Goal: Browse casually: Explore the website without a specific task or goal

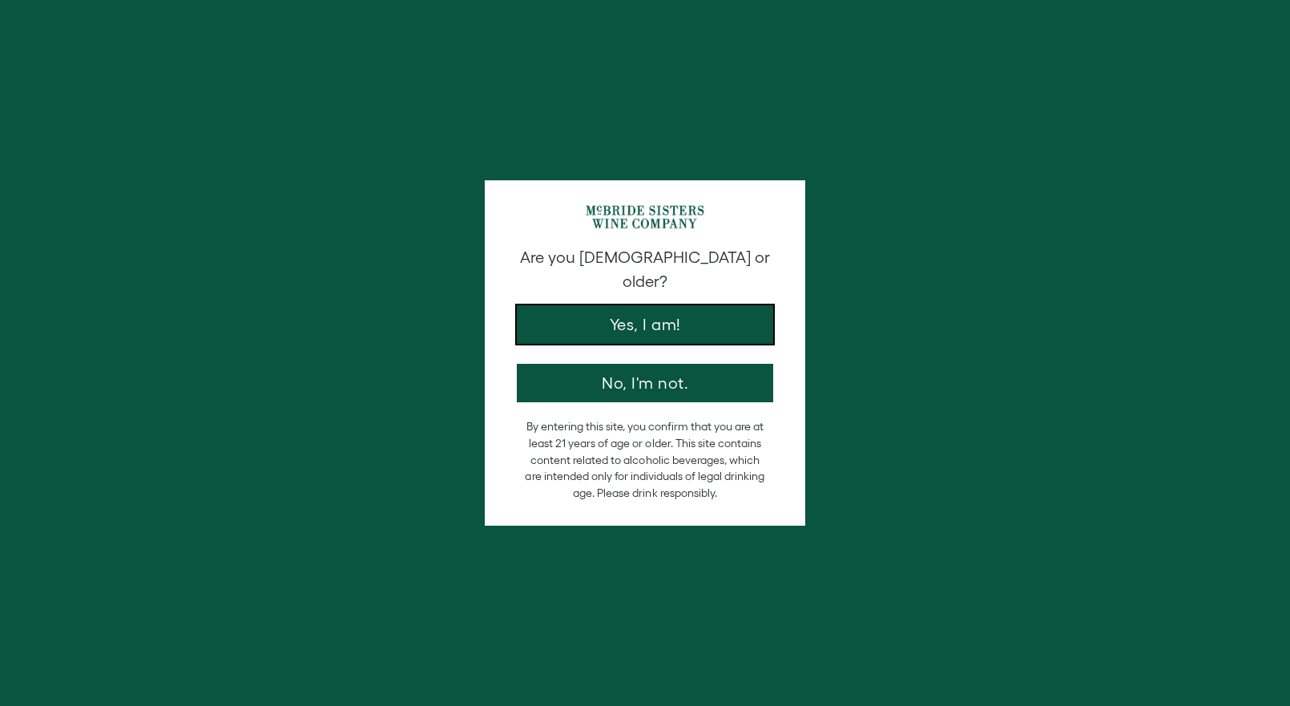
click at [632, 313] on button "Yes, I am!" at bounding box center [645, 324] width 256 height 38
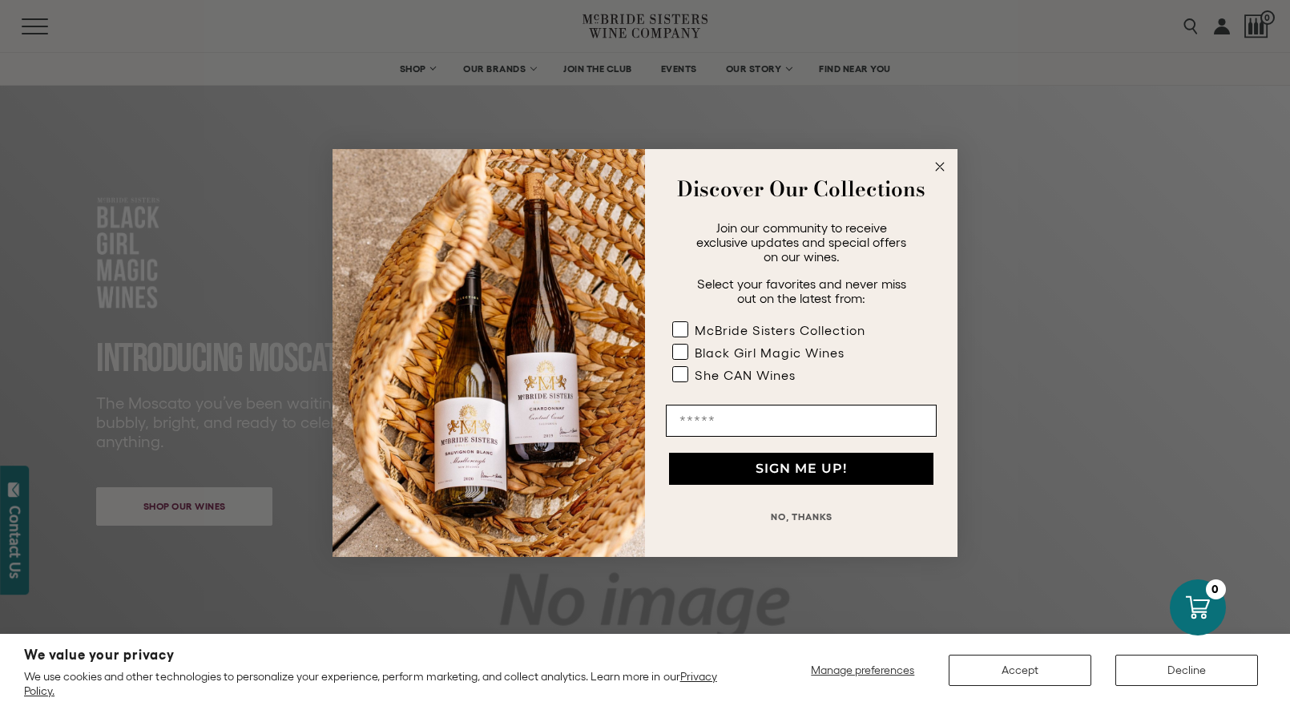
click at [932, 163] on circle "Close dialog" at bounding box center [940, 167] width 18 height 18
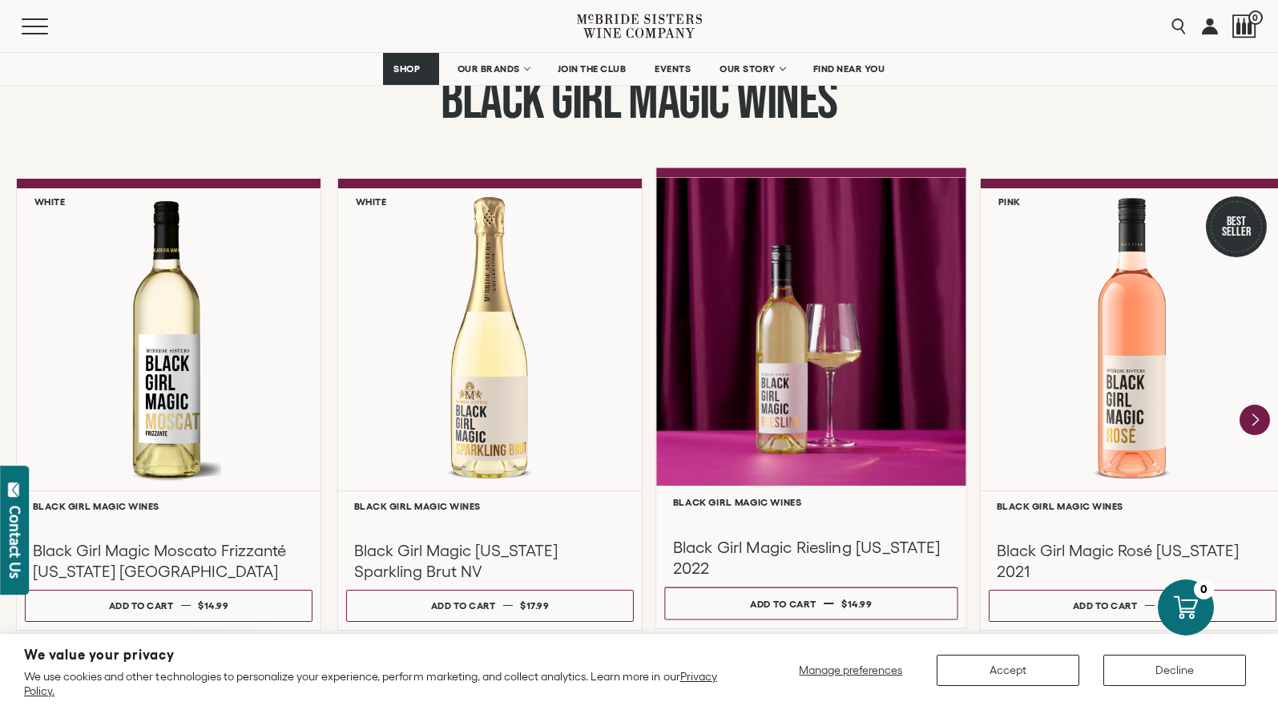
scroll to position [1602, 0]
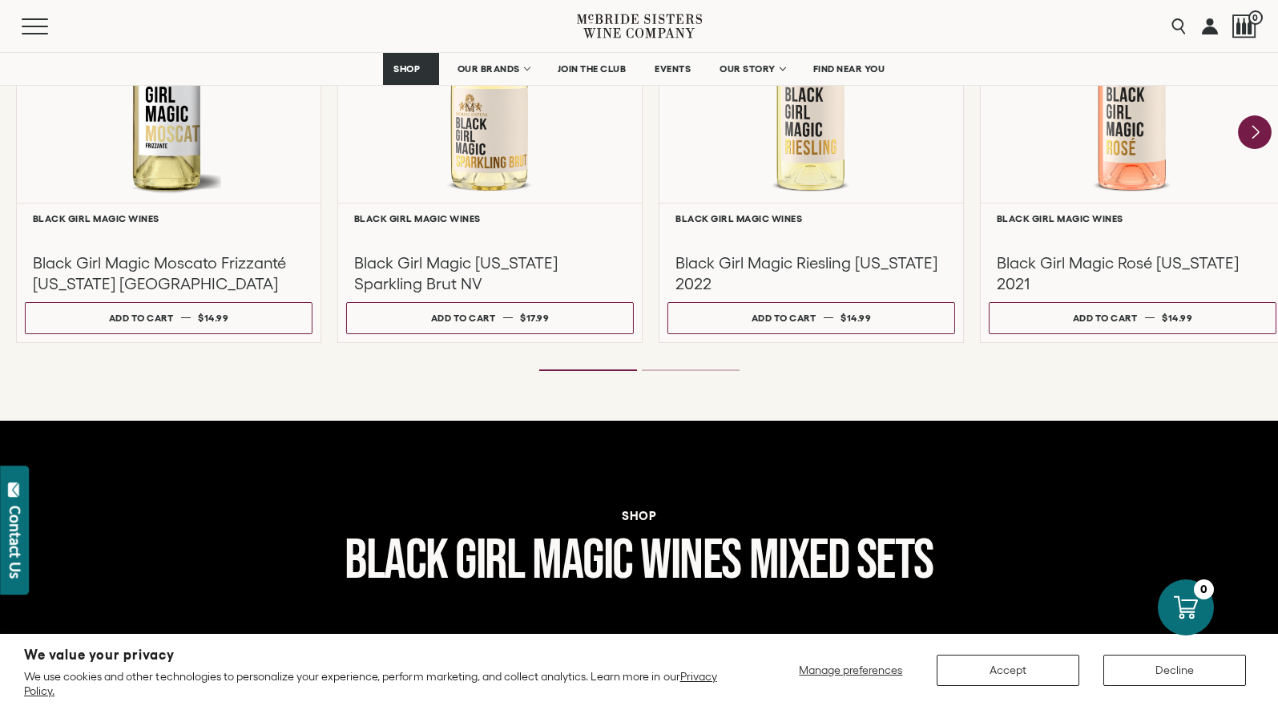
click at [1261, 123] on icon "Next" at bounding box center [1255, 132] width 34 height 34
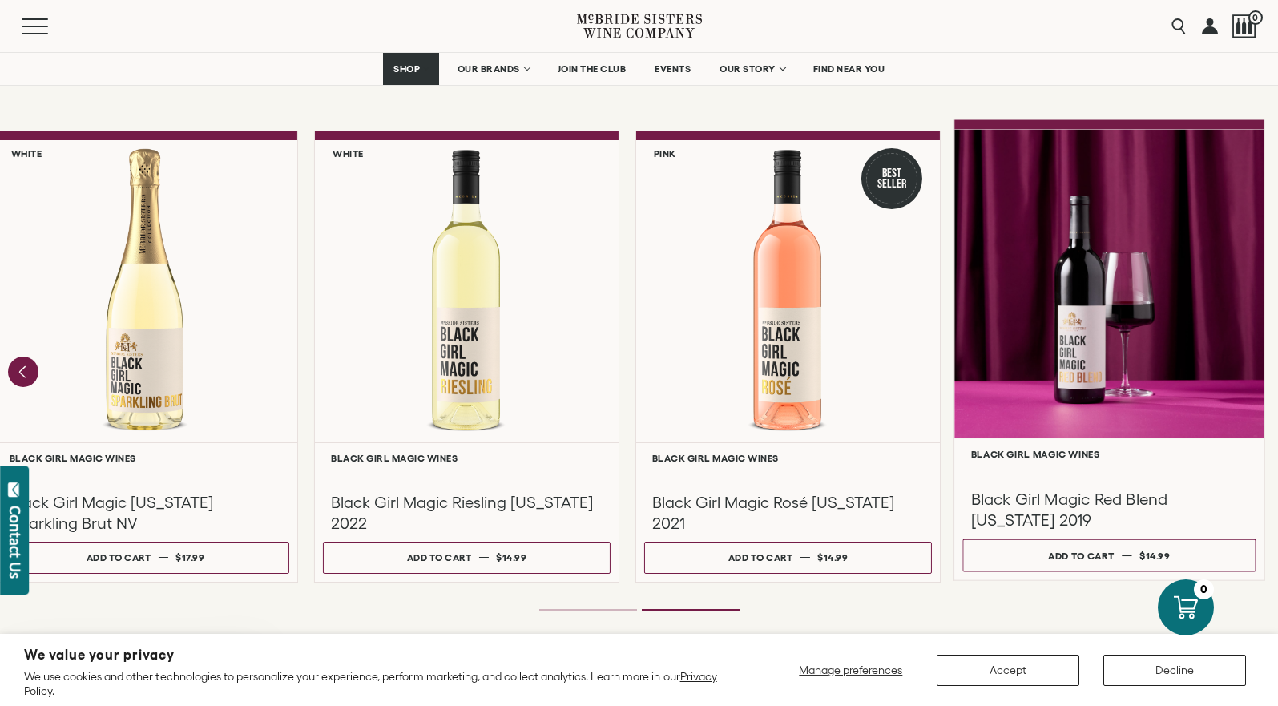
scroll to position [1362, 0]
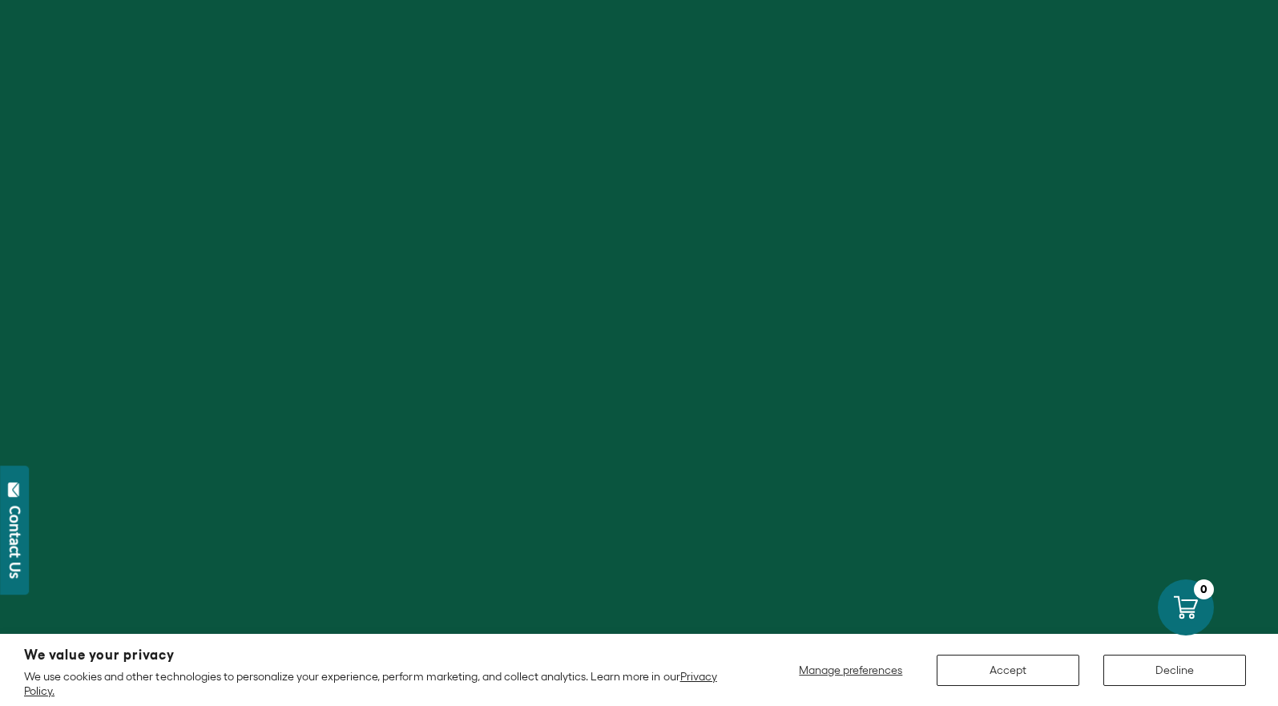
scroll to position [1362, 0]
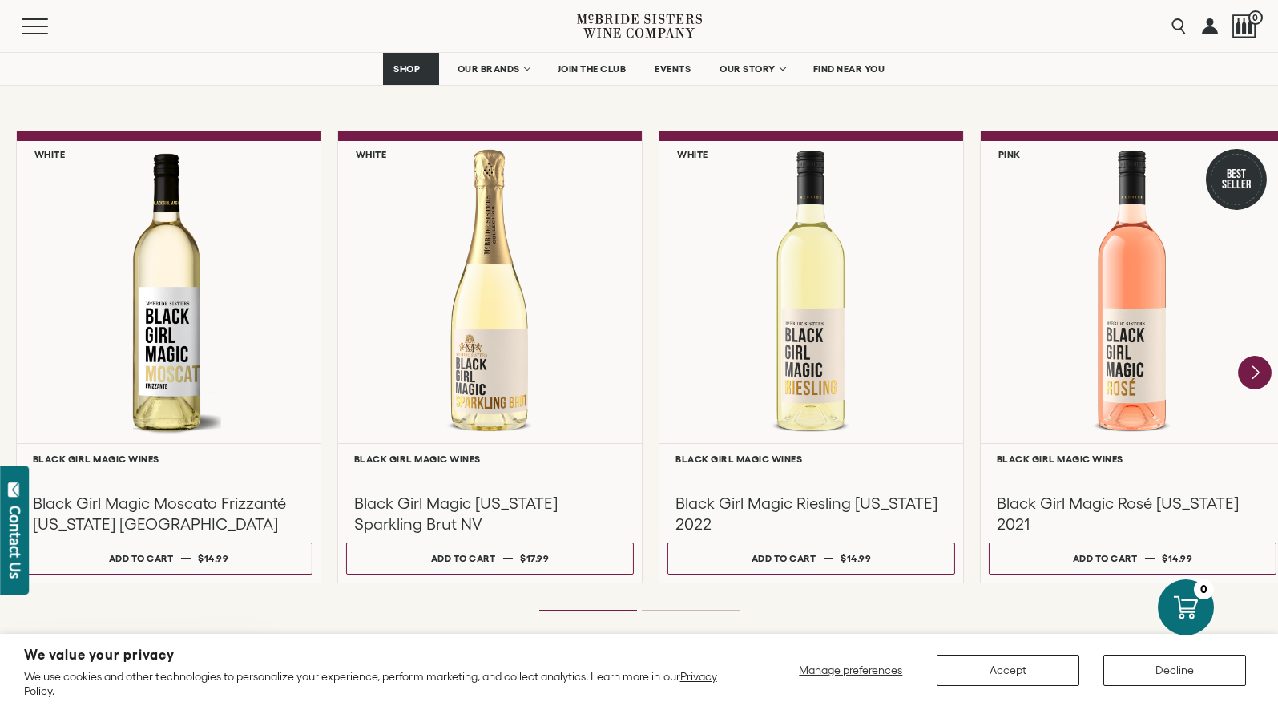
click at [1243, 363] on icon "Next" at bounding box center [1255, 373] width 34 height 34
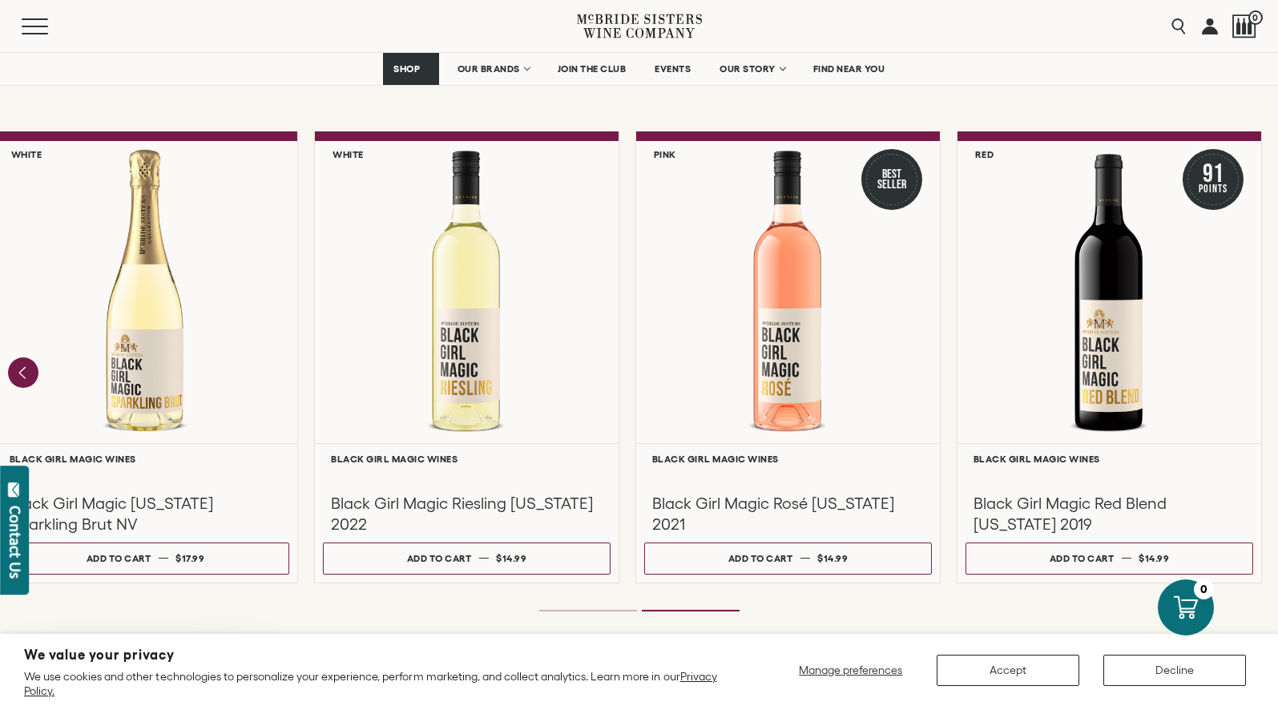
click at [981, 33] on div "Menu Search 0" at bounding box center [639, 26] width 1278 height 52
click at [895, 31] on div "Menu Search 0" at bounding box center [639, 26] width 1278 height 52
click at [977, 31] on div "Menu Search 0" at bounding box center [639, 26] width 1278 height 52
click at [169, 32] on div "Menu" at bounding box center [299, 26] width 555 height 52
